Goal: Transaction & Acquisition: Book appointment/travel/reservation

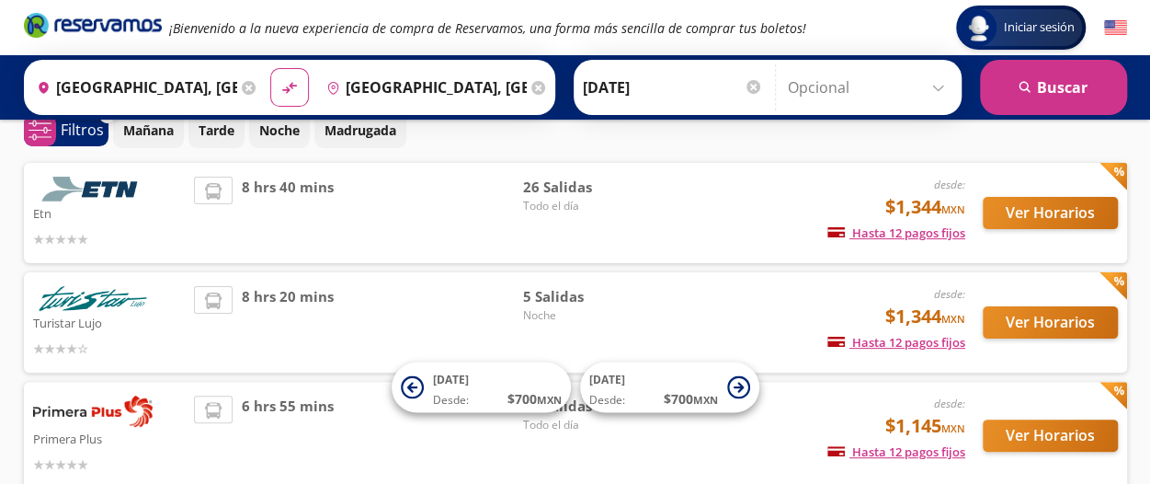
scroll to position [92, 0]
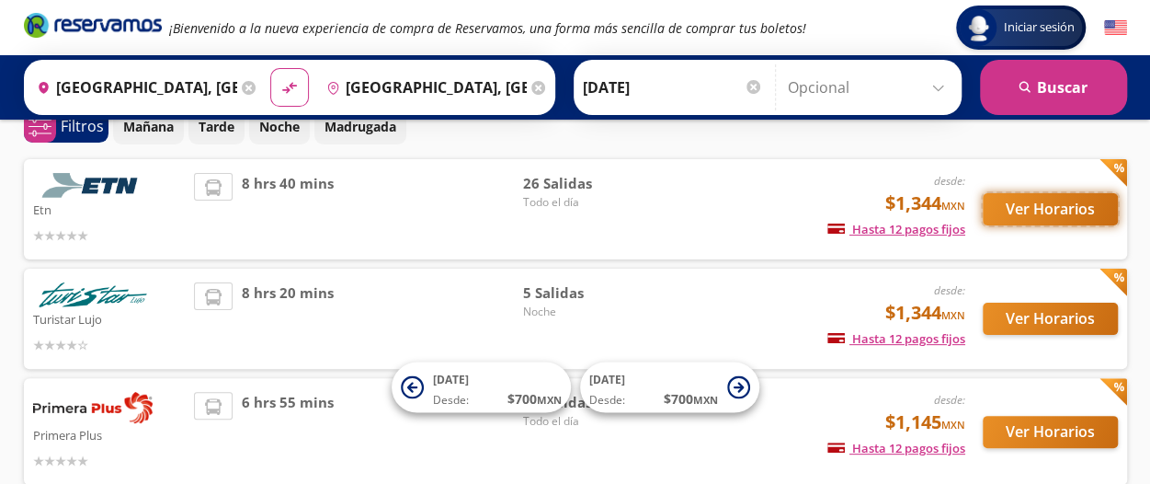
click at [1009, 213] on button "Ver Horarios" at bounding box center [1050, 209] width 135 height 32
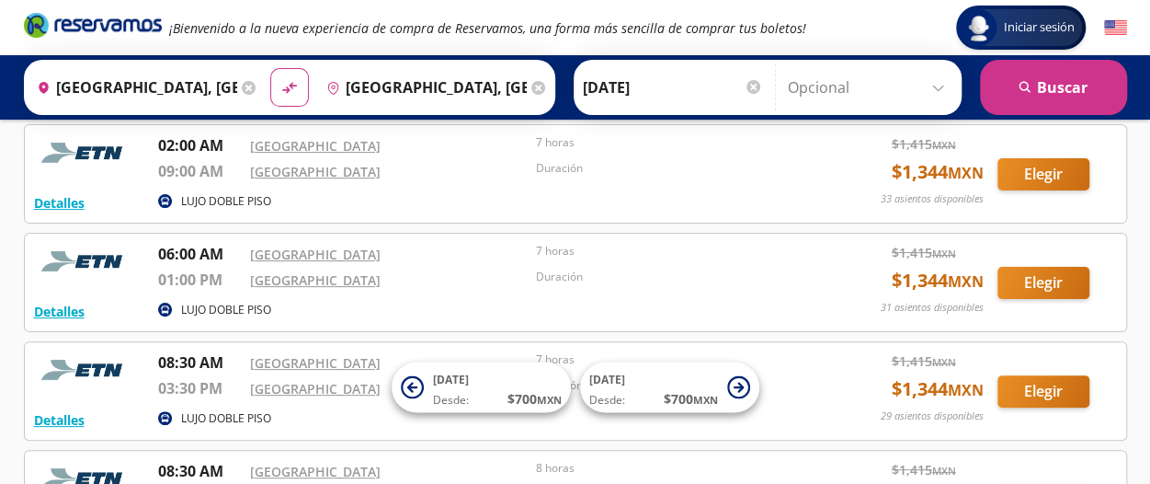
scroll to position [91, 0]
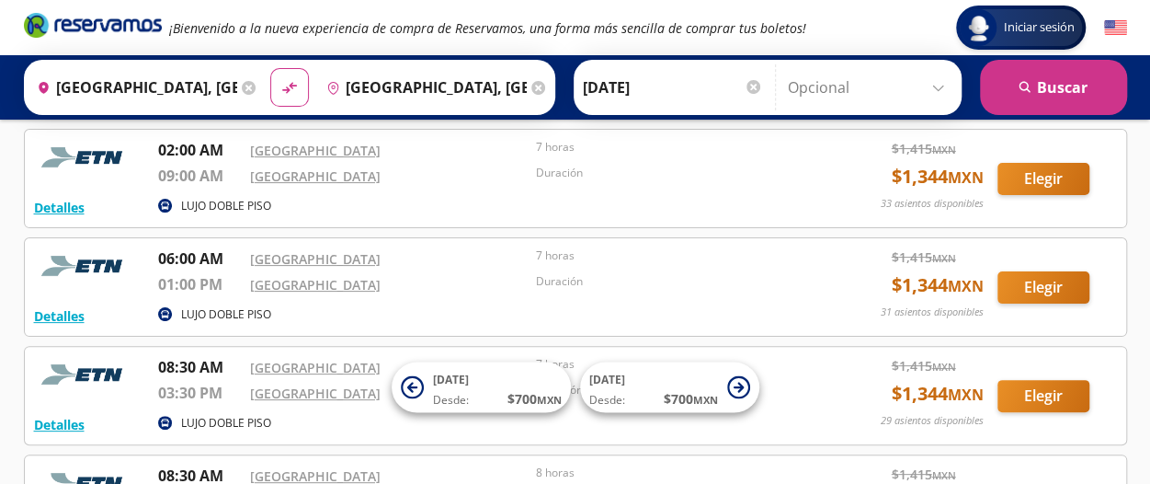
click at [942, 85] on input "Opcional" at bounding box center [870, 87] width 165 height 46
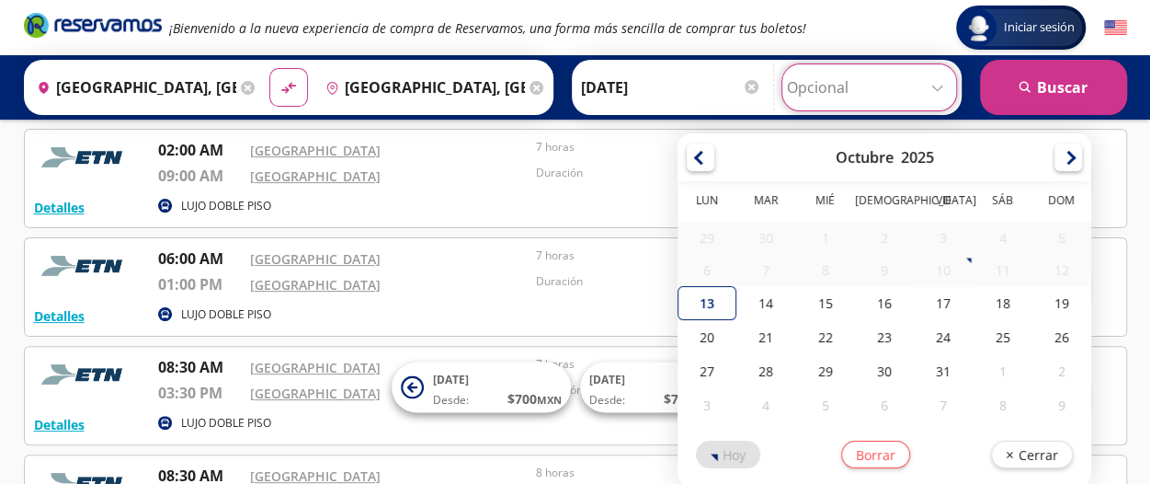
click at [1052, 268] on div "12" at bounding box center [1061, 270] width 59 height 32
click at [687, 152] on div at bounding box center [701, 155] width 28 height 28
click at [939, 30] on div "Iniciar sesión Iniciar sesión" at bounding box center [1032, 28] width 189 height 44
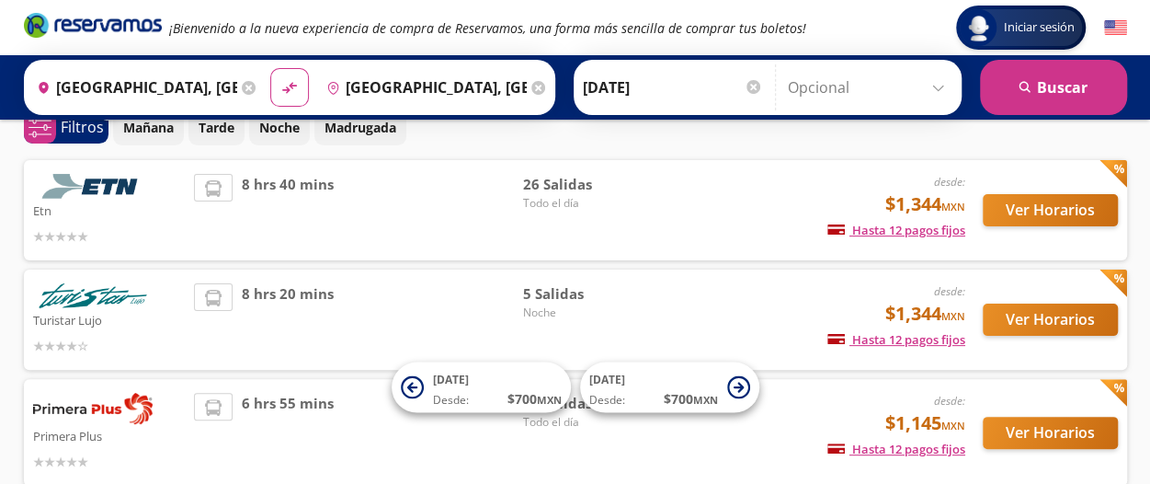
scroll to position [92, 0]
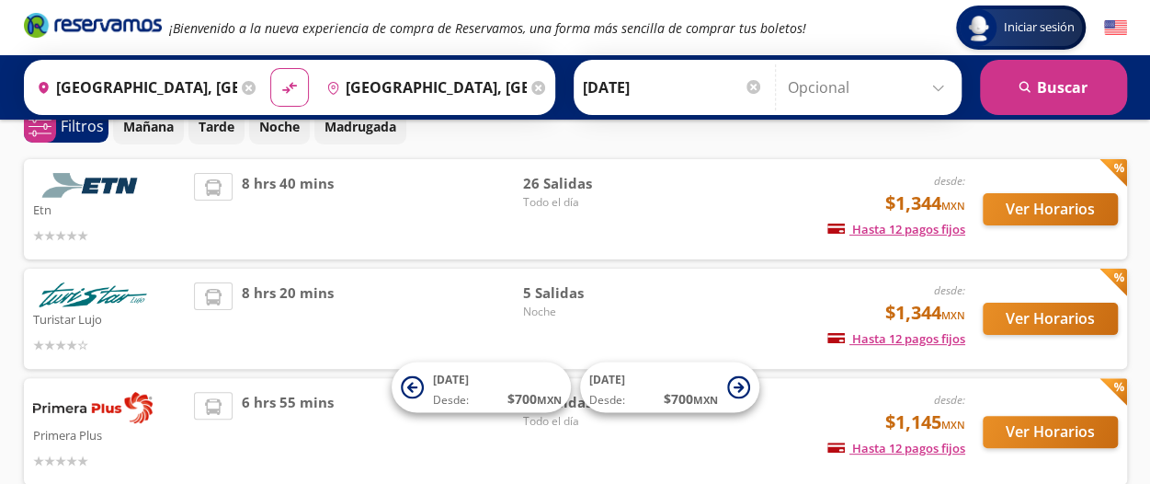
click at [640, 74] on input "[DATE]" at bounding box center [673, 87] width 180 height 46
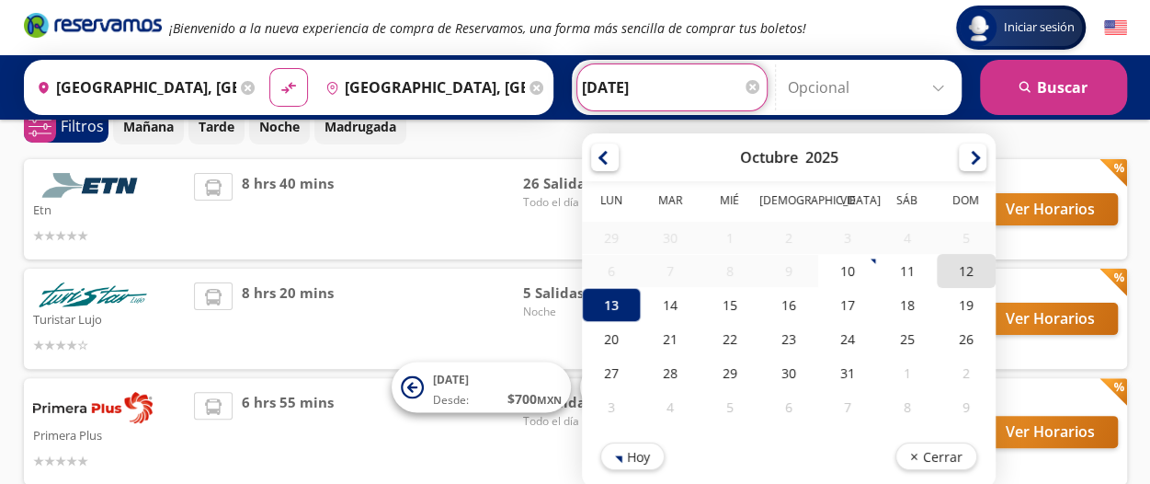
click at [954, 274] on div "12" at bounding box center [965, 271] width 59 height 34
type input "[DATE]"
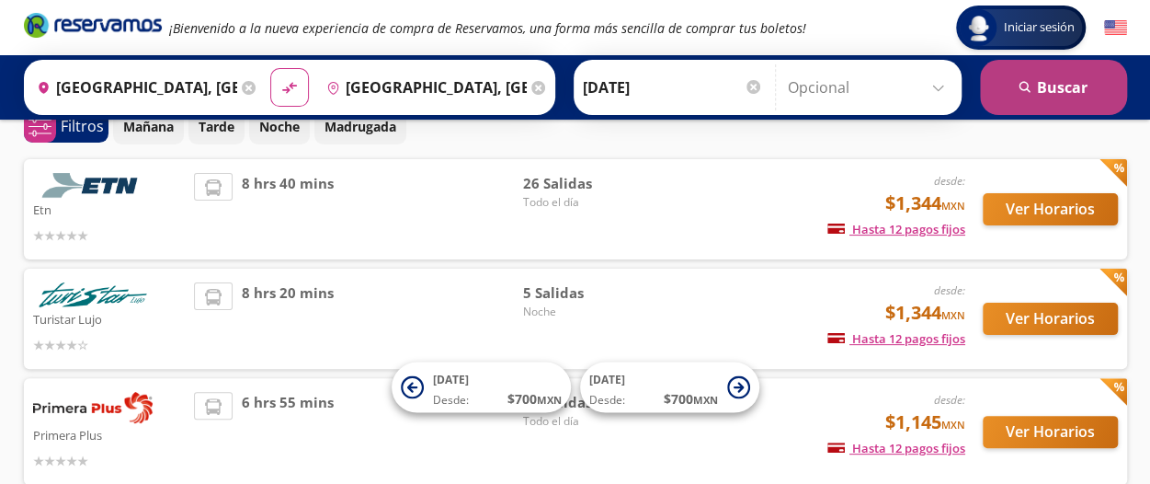
click at [1044, 91] on button "search [GEOGRAPHIC_DATA]" at bounding box center [1053, 87] width 147 height 55
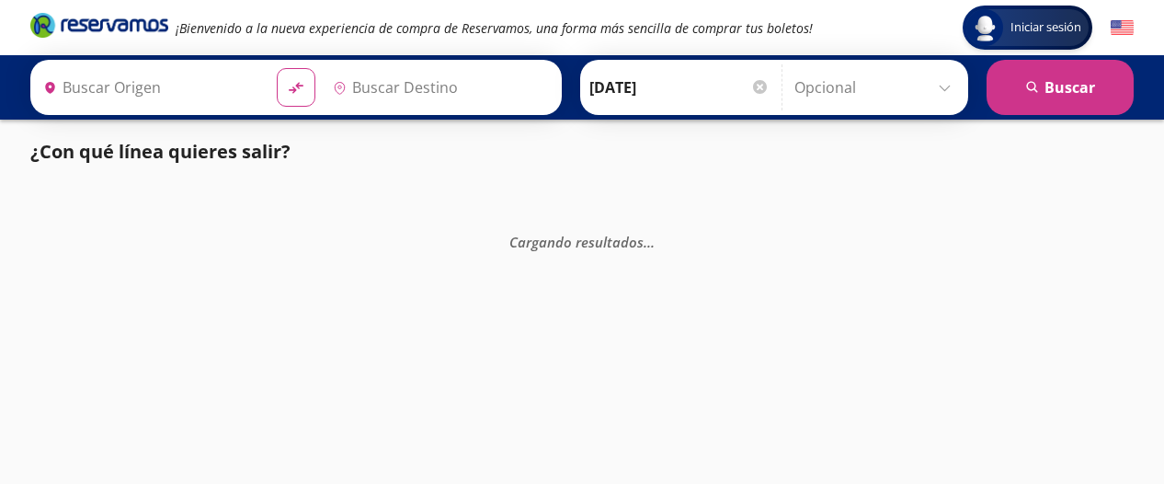
type input "[GEOGRAPHIC_DATA], [GEOGRAPHIC_DATA]"
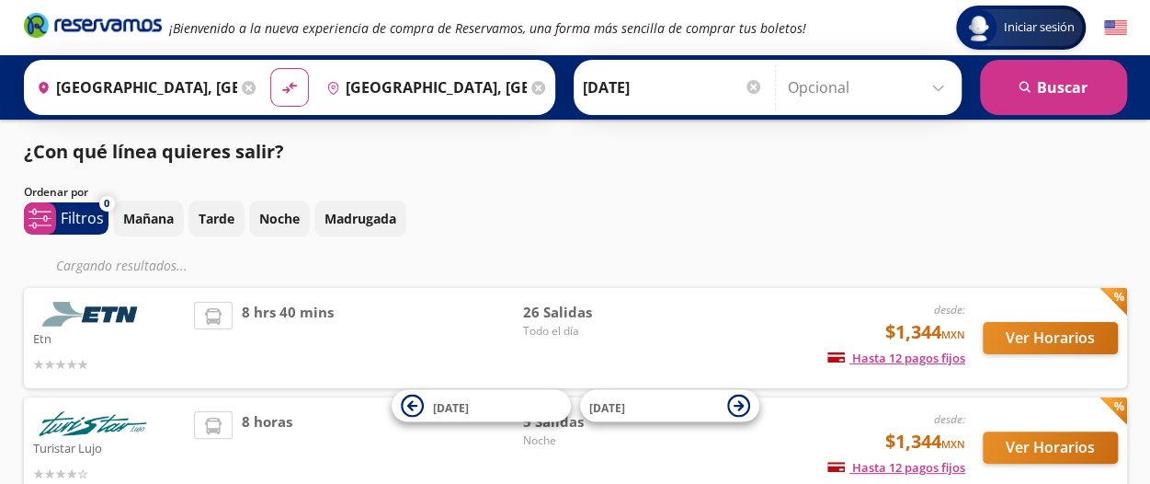
scroll to position [6, 0]
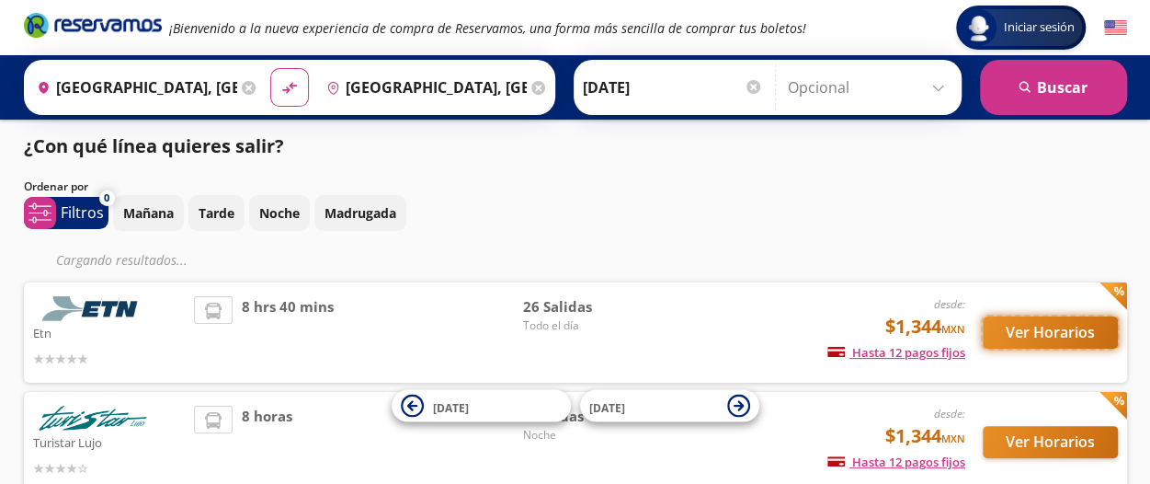
click at [1057, 326] on button "Ver Horarios" at bounding box center [1050, 332] width 135 height 32
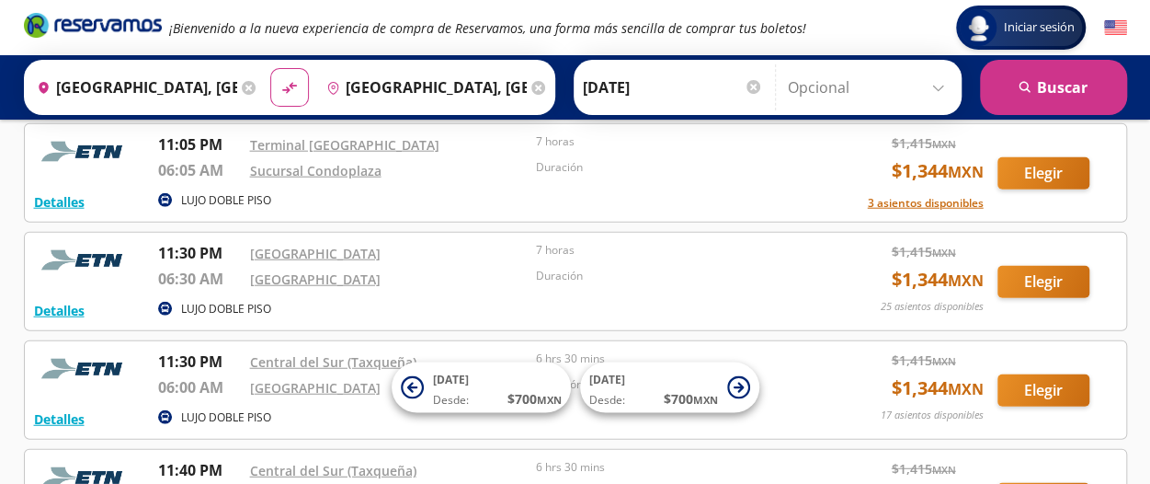
scroll to position [2205, 0]
